Goal: Task Accomplishment & Management: Manage account settings

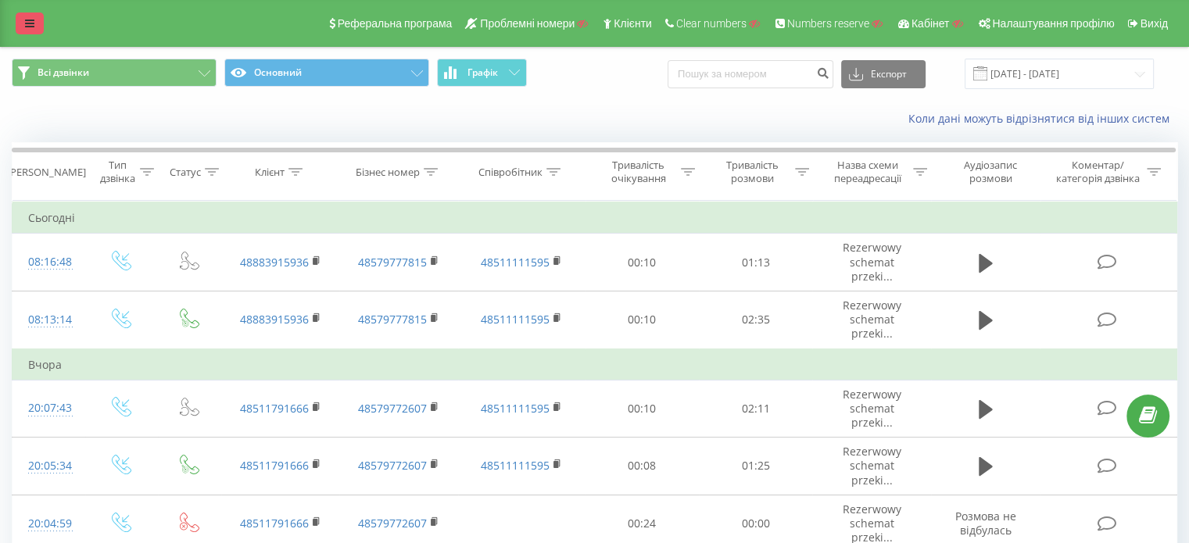
click at [23, 15] on link at bounding box center [30, 24] width 28 height 22
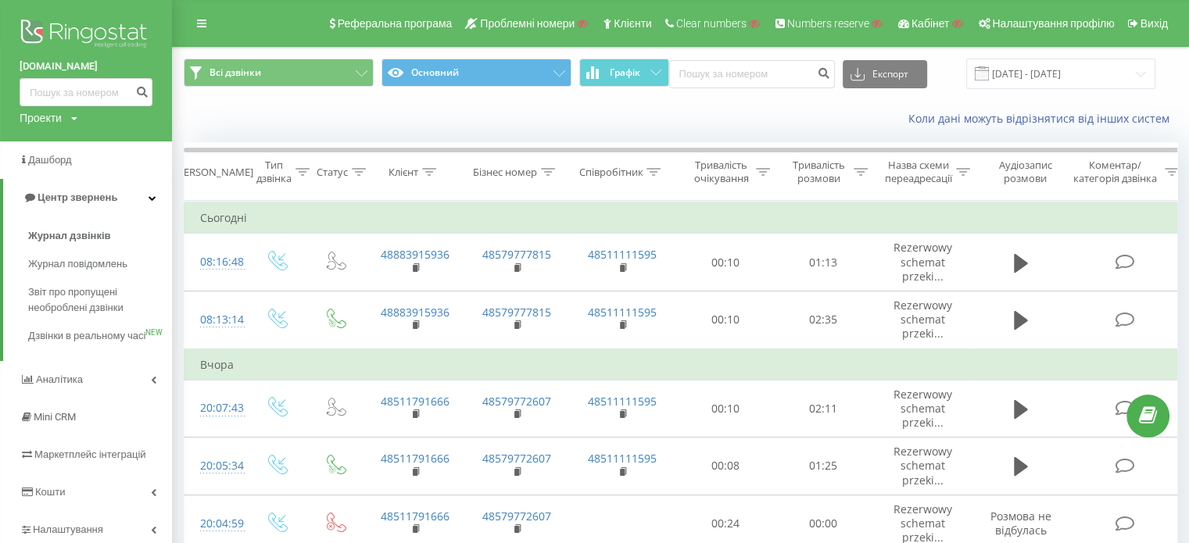
click at [34, 118] on div "Проекти" at bounding box center [41, 118] width 42 height 16
click at [56, 137] on input "text" at bounding box center [63, 142] width 78 height 23
paste input "[DOMAIN_NAME]"
type input "[DOMAIN_NAME]"
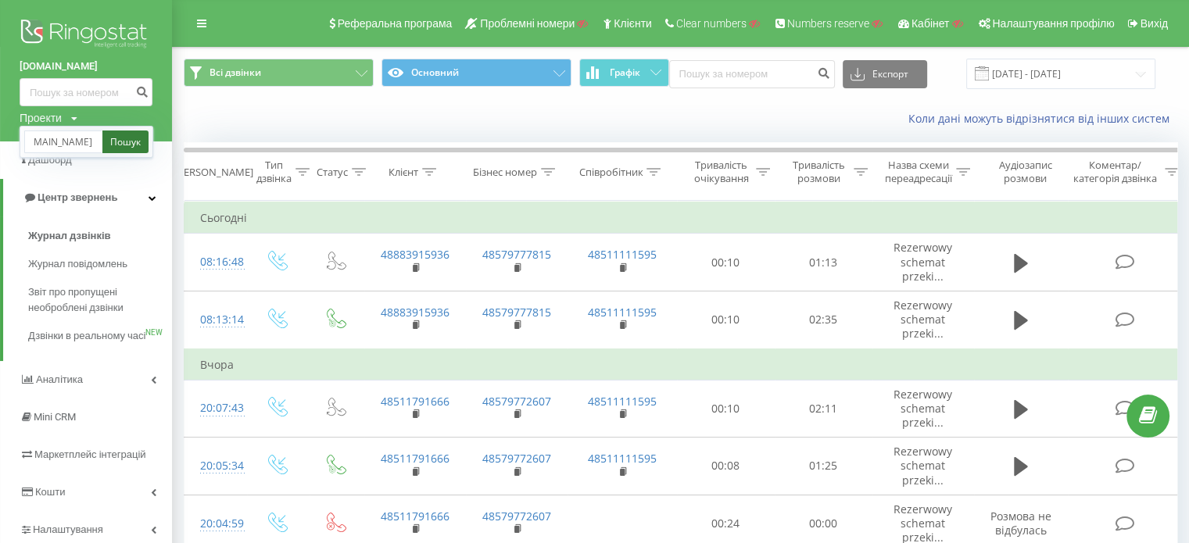
click at [110, 142] on link "Пошук" at bounding box center [125, 142] width 46 height 23
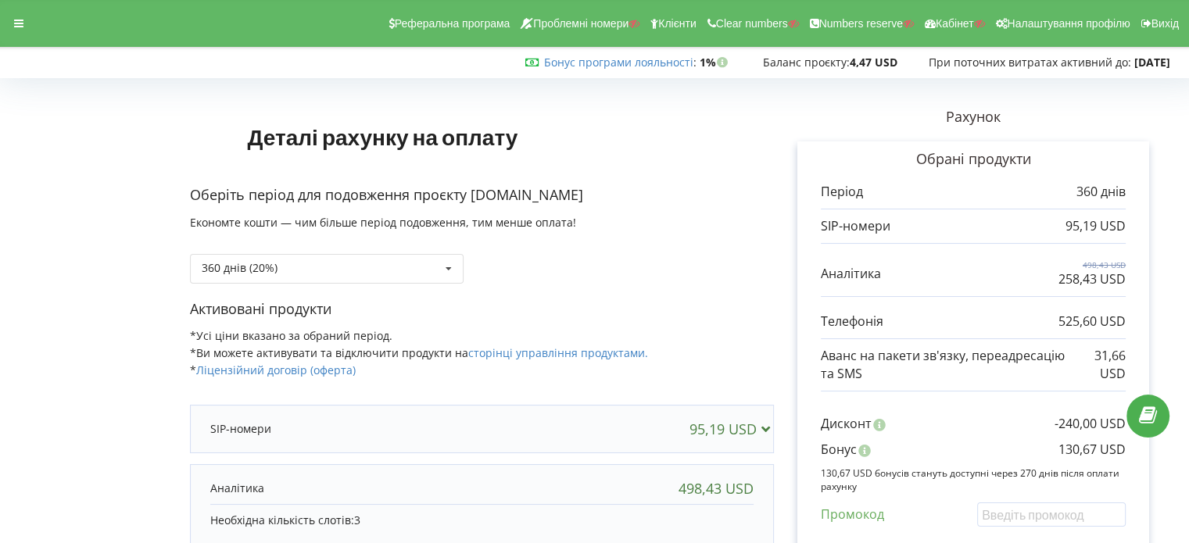
click at [20, 40] on div "Реферальна програма Проблемні номери Клієнти Clear numbers Numbers reserve Кабі…" at bounding box center [594, 23] width 1211 height 47
click at [23, 37] on div "Реферальна програма Проблемні номери Клієнти Clear numbers Numbers reserve Кабі…" at bounding box center [594, 23] width 1211 height 47
click at [27, 25] on div at bounding box center [19, 24] width 28 height 22
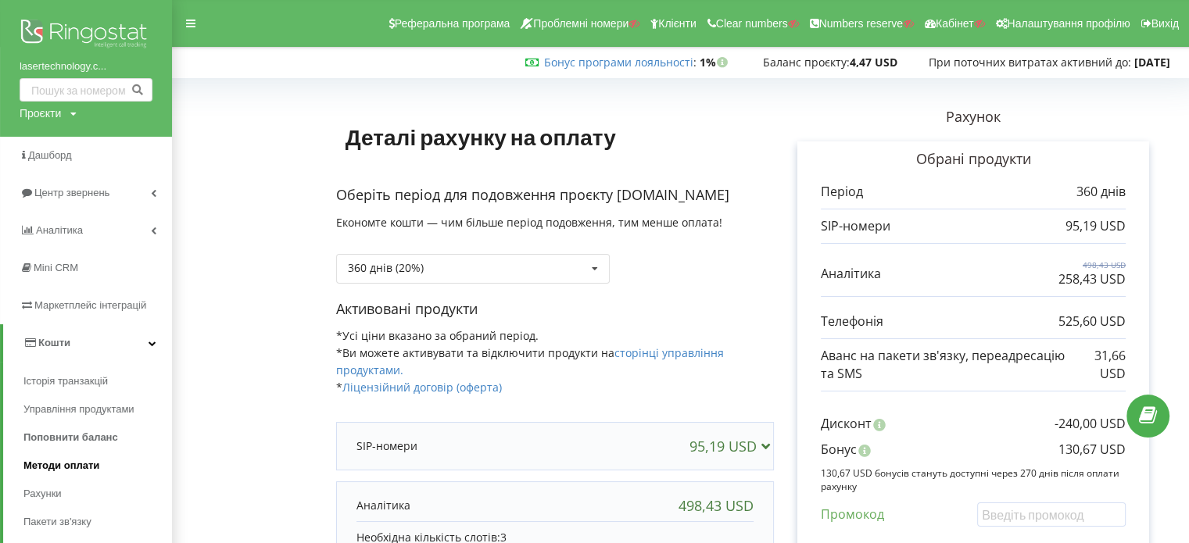
scroll to position [156, 0]
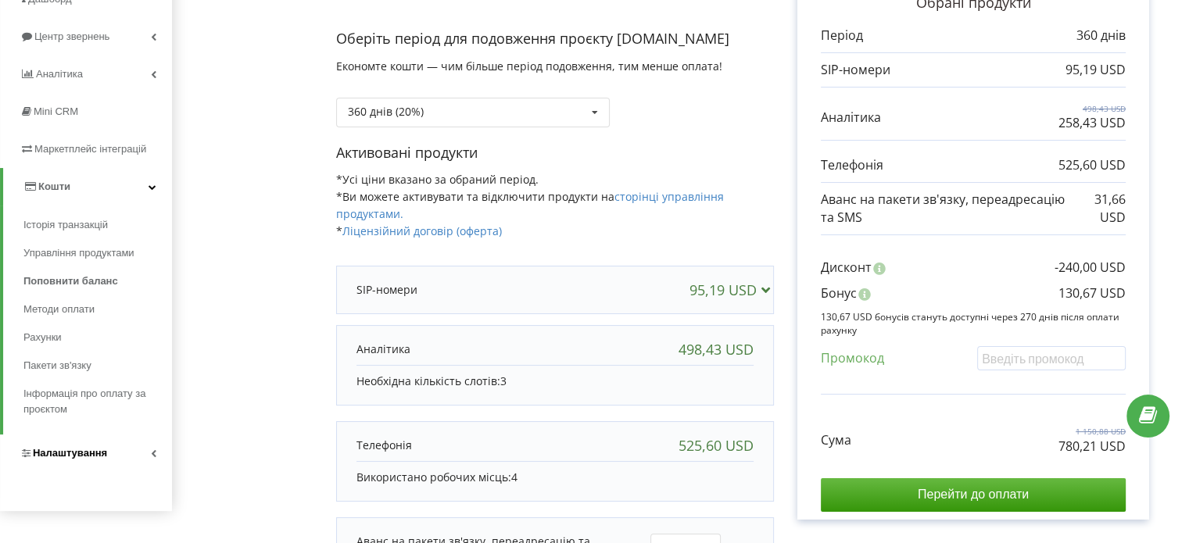
click at [59, 453] on span "Налаштування" at bounding box center [70, 453] width 74 height 12
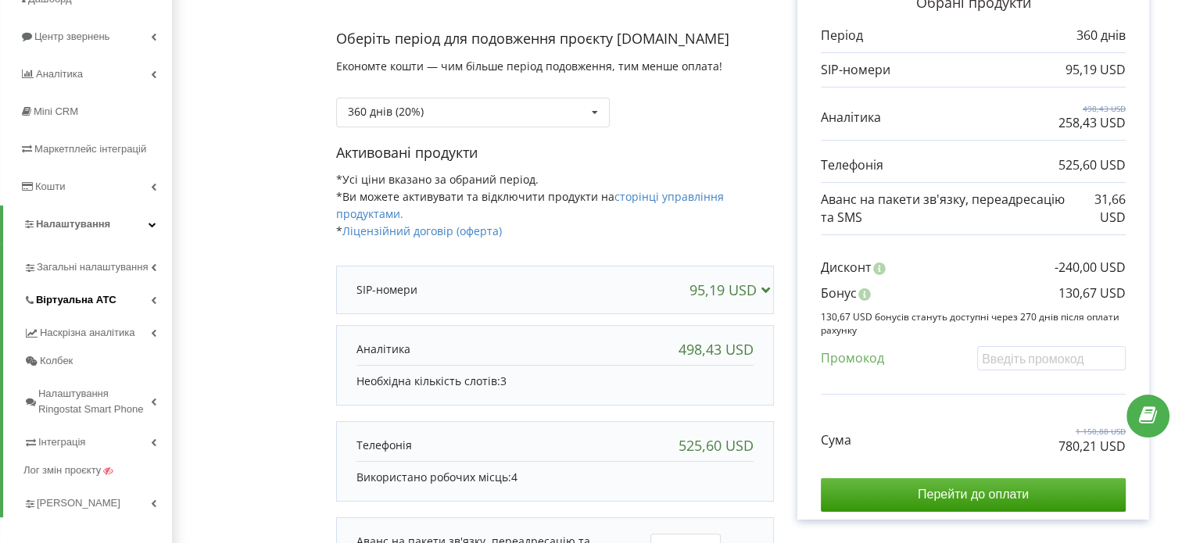
click at [100, 296] on span "Віртуальна АТС" at bounding box center [76, 300] width 81 height 16
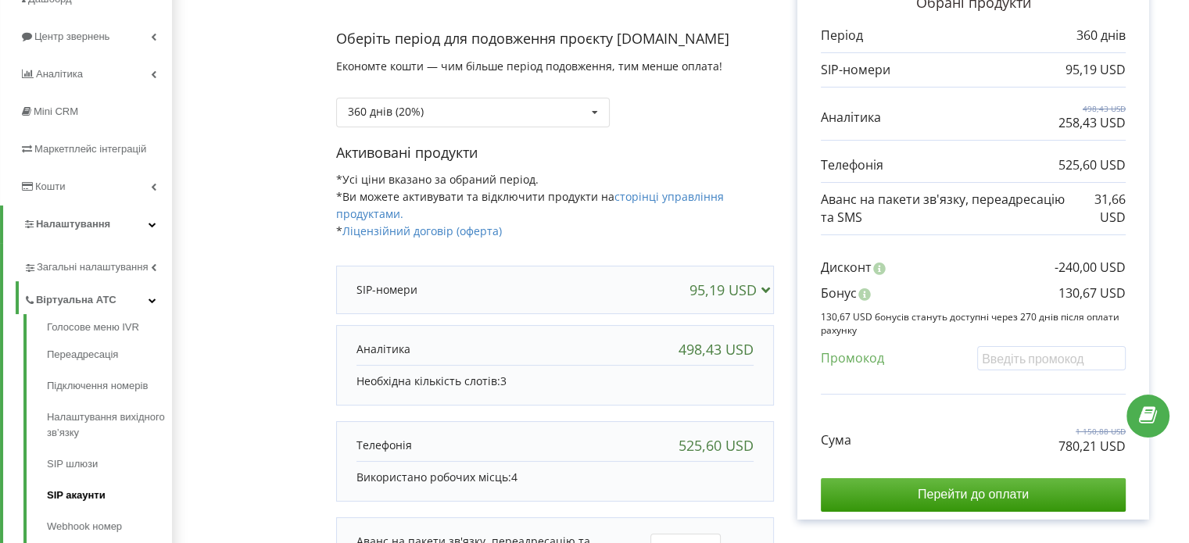
click at [70, 486] on link "SIP акаунти" at bounding box center [109, 495] width 125 height 31
